Goal: Navigation & Orientation: Find specific page/section

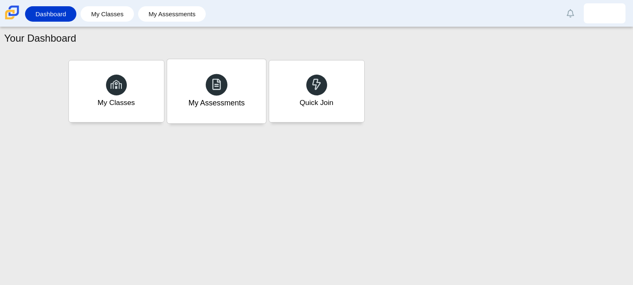
click at [226, 89] on div at bounding box center [217, 85] width 22 height 22
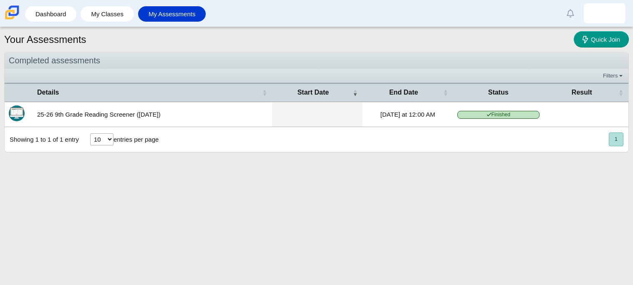
click at [494, 118] on span "Finished" at bounding box center [498, 115] width 82 height 8
click at [115, 10] on link "My Classes" at bounding box center [107, 13] width 45 height 15
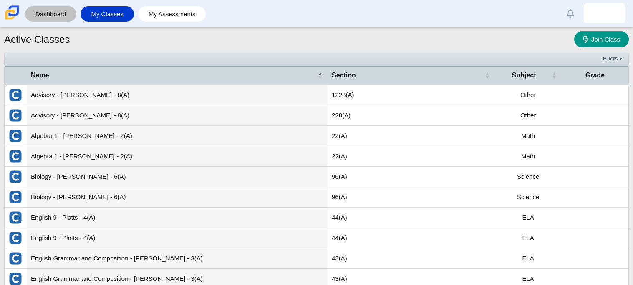
click at [60, 8] on link "Dashboard" at bounding box center [50, 13] width 43 height 15
